Goal: Find specific page/section: Find specific page/section

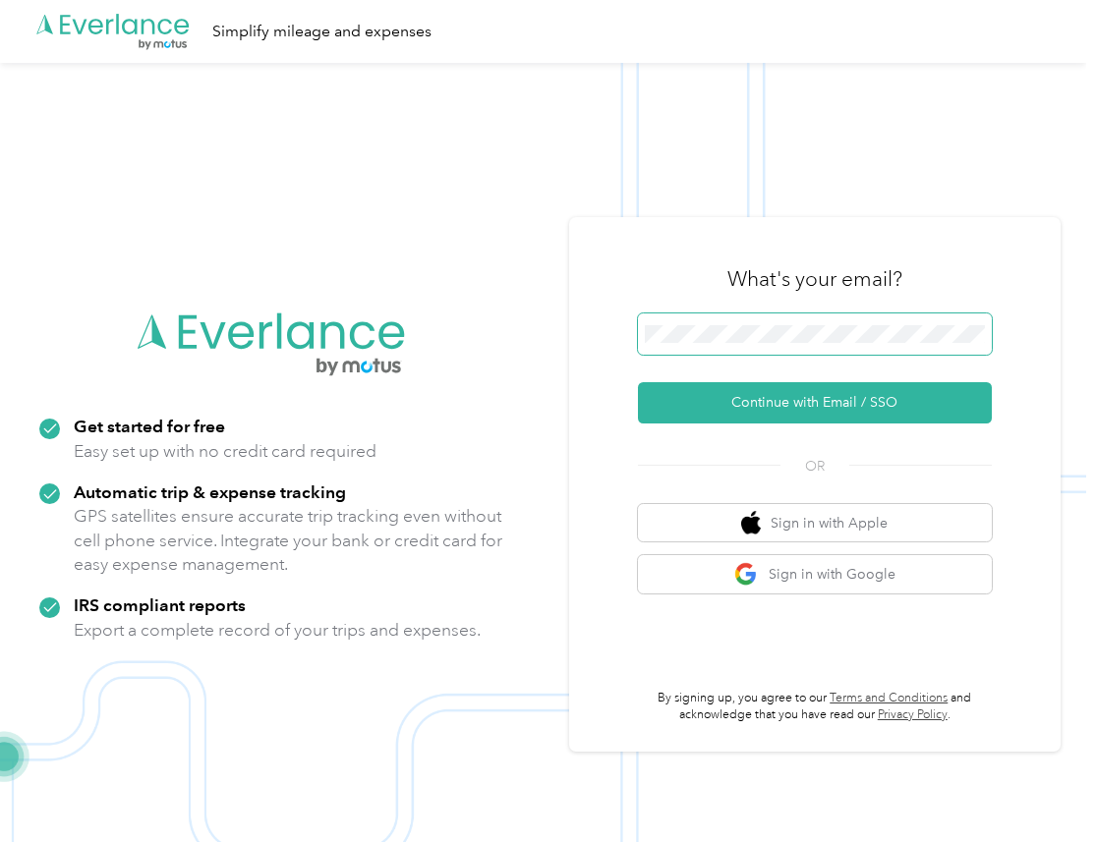
click at [638, 382] on button "Continue with Email / SSO" at bounding box center [815, 402] width 354 height 41
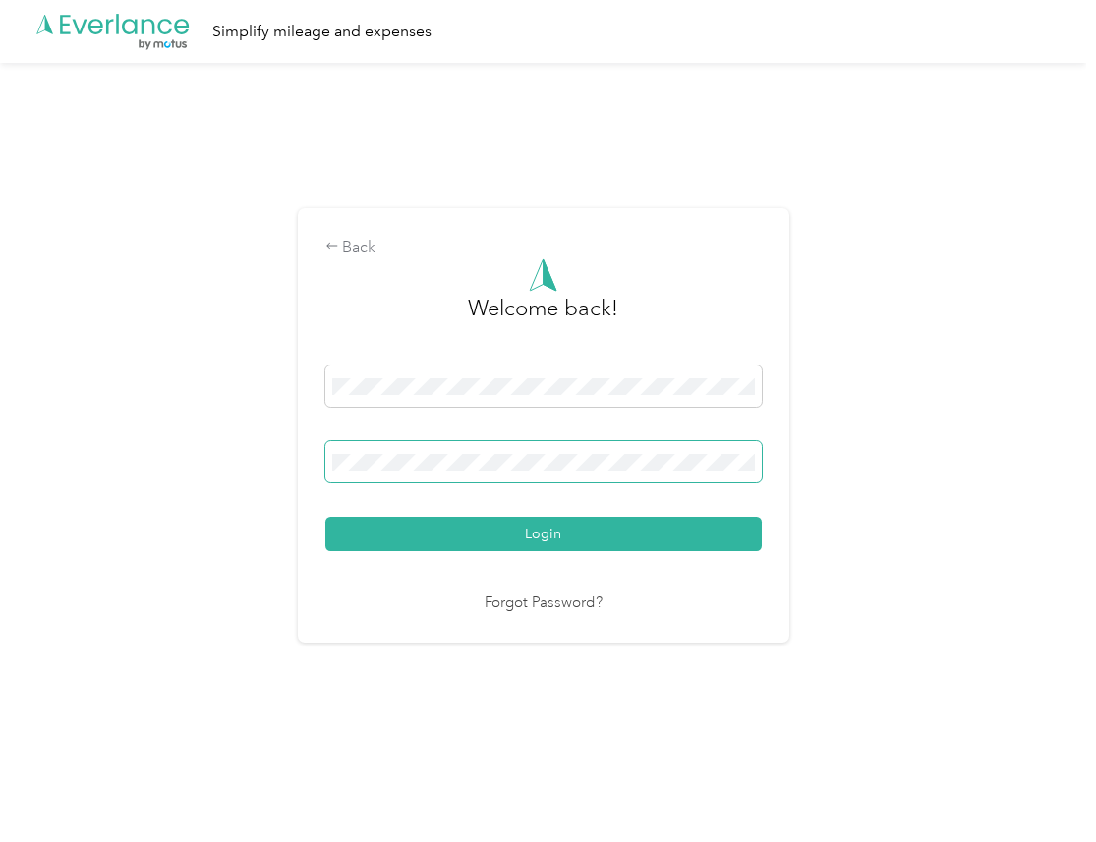
click at [325, 517] on button "Login" at bounding box center [543, 534] width 436 height 34
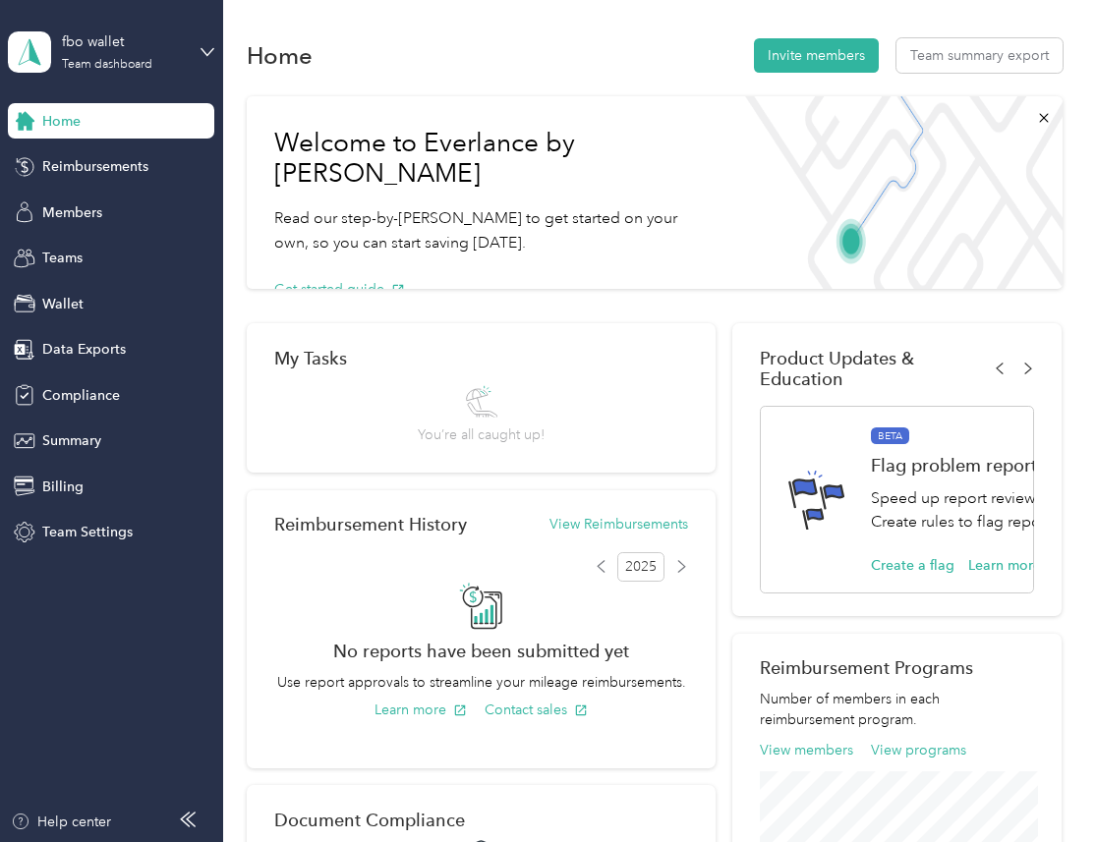
click at [144, 73] on div "fbo wallet Team dashboard" at bounding box center [111, 52] width 206 height 69
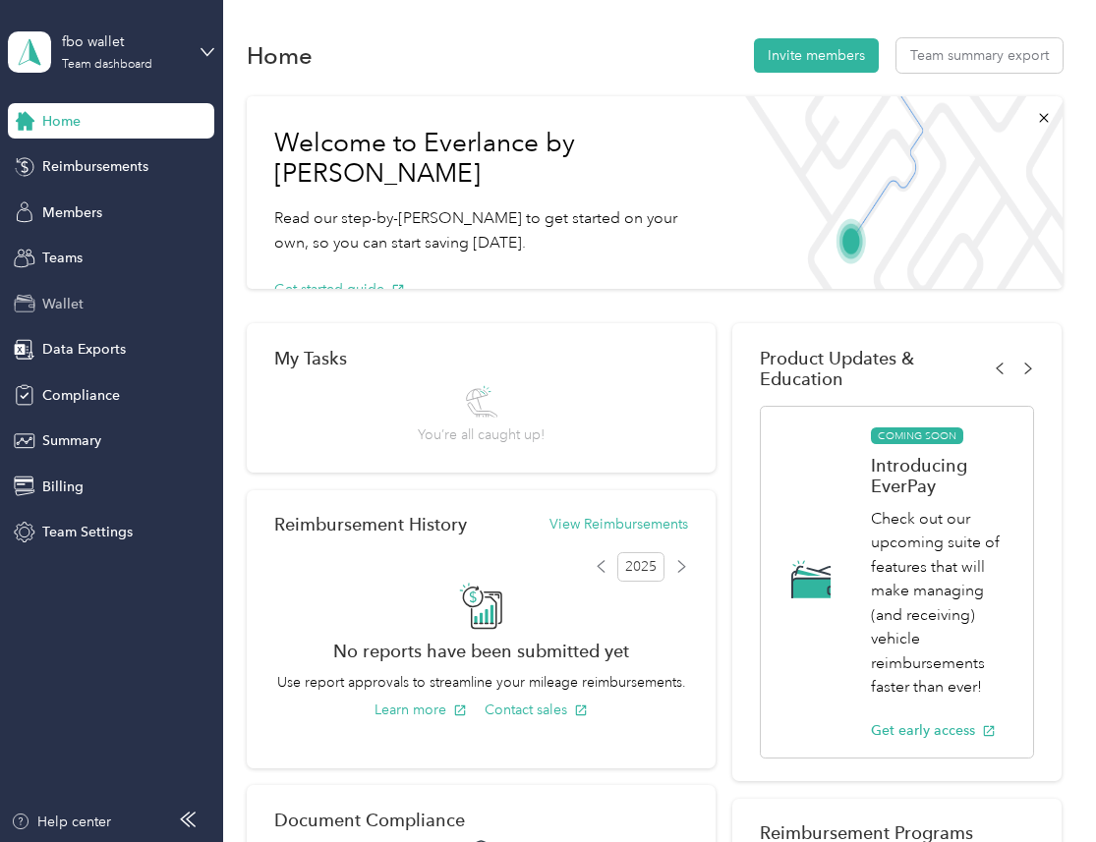
click at [115, 310] on div "Wallet" at bounding box center [111, 303] width 206 height 35
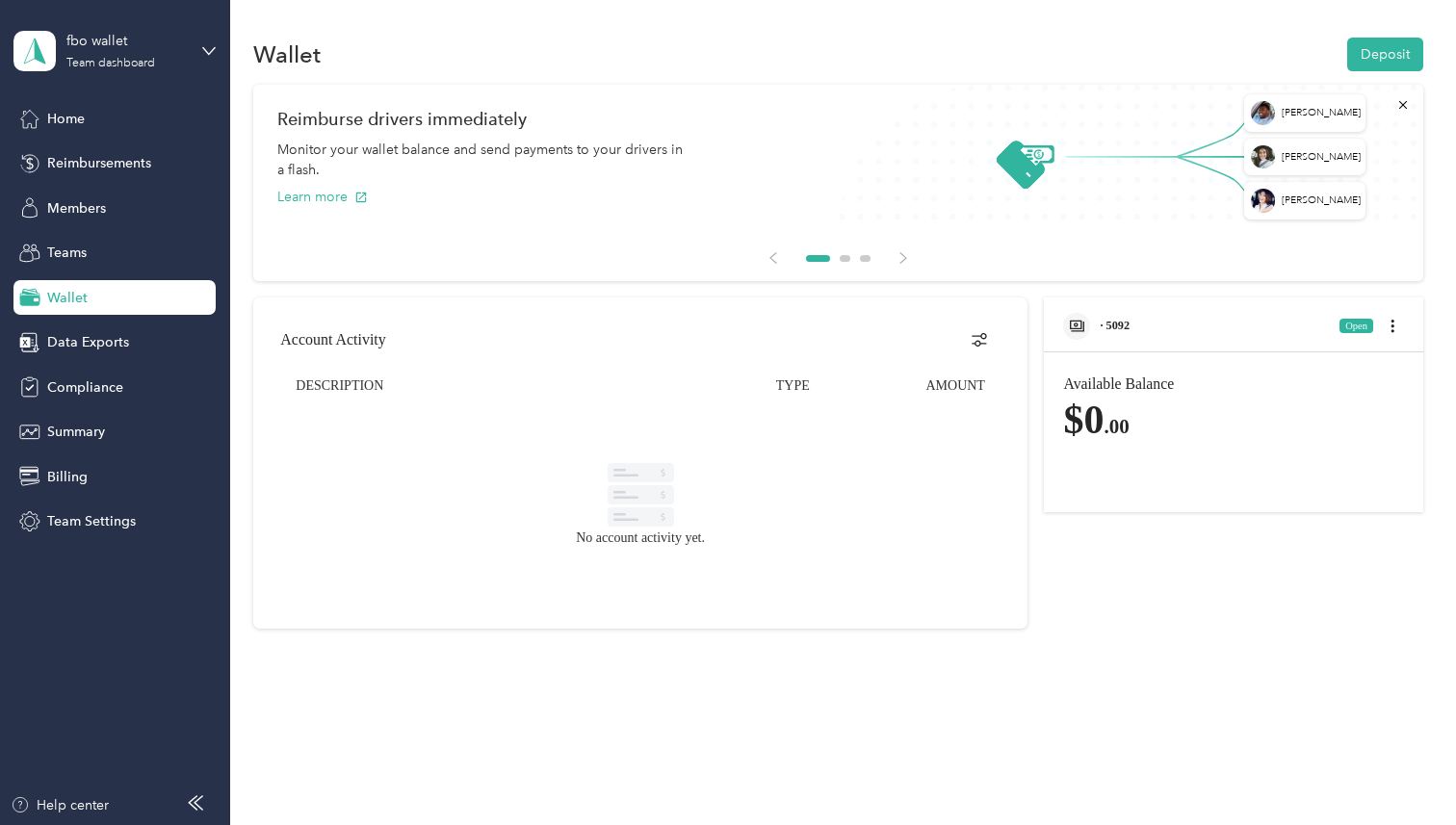
click at [514, 267] on div "[PERSON_NAME] [PERSON_NAME] Miles Reimburse drivers immediately Monitor your wa…" at bounding box center [837, 182] width 1169 height 196
click at [1073, 326] on span "· 5092" at bounding box center [1114, 325] width 29 height 14
click at [1073, 332] on div "· 5092 Open" at bounding box center [1233, 319] width 378 height 44
click at [1073, 338] on div "· 5092" at bounding box center [1096, 326] width 67 height 27
